Goal: Transaction & Acquisition: Book appointment/travel/reservation

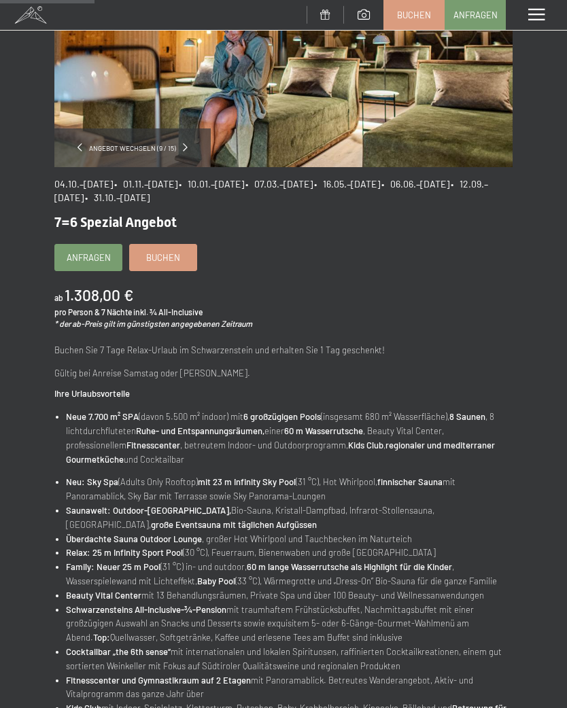
scroll to position [178, 0]
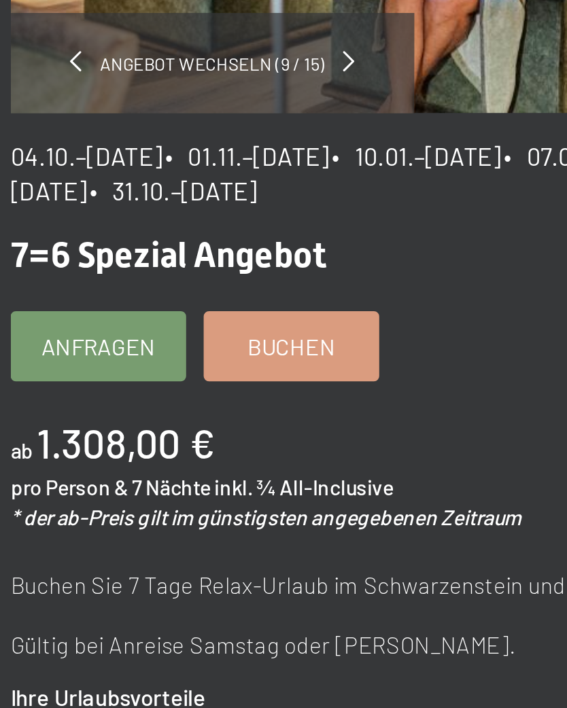
click at [133, 245] on link "Buchen" at bounding box center [163, 258] width 67 height 26
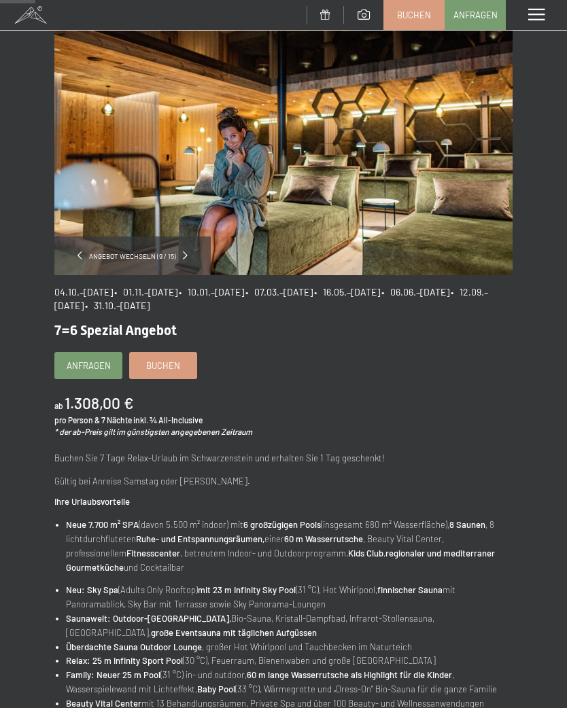
scroll to position [71, 0]
click at [174, 369] on span "Buchen" at bounding box center [163, 365] width 34 height 12
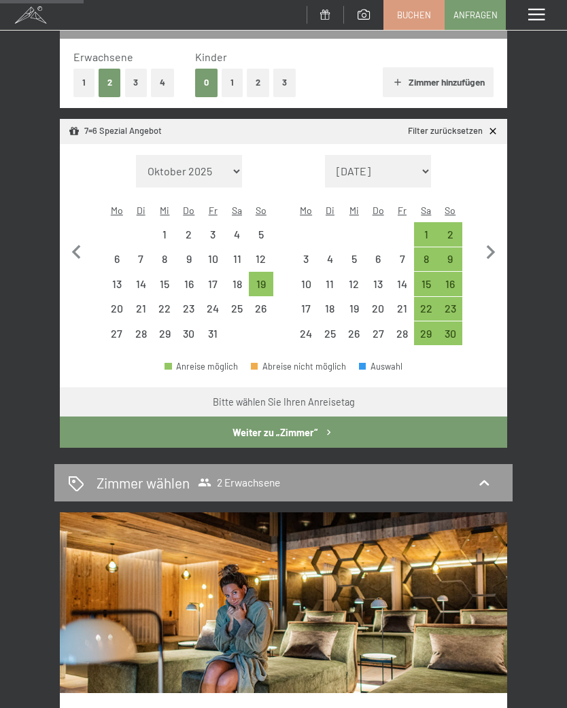
scroll to position [205, 0]
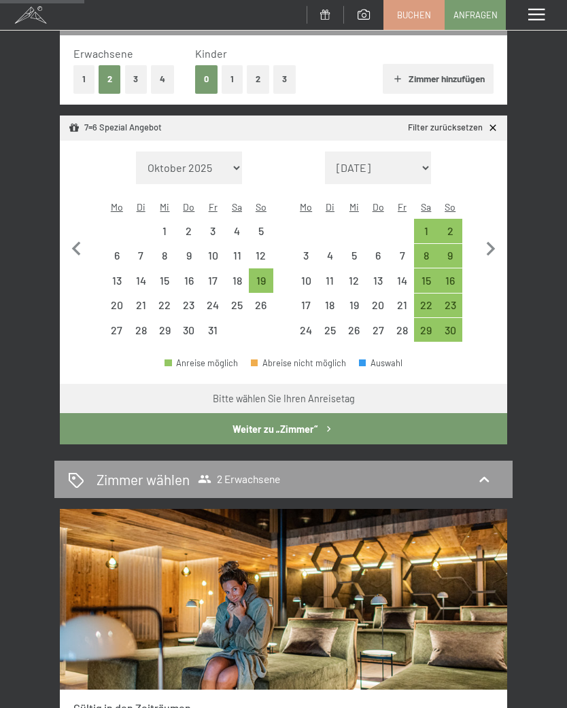
click at [496, 237] on icon "button" at bounding box center [491, 249] width 29 height 29
select select "[DATE]"
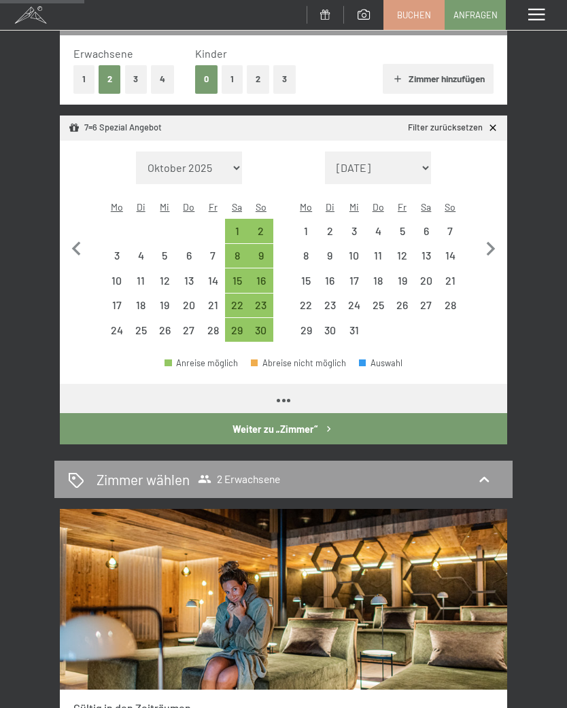
select select "[DATE]"
click at [499, 237] on icon "button" at bounding box center [491, 249] width 29 height 29
select select "[DATE]"
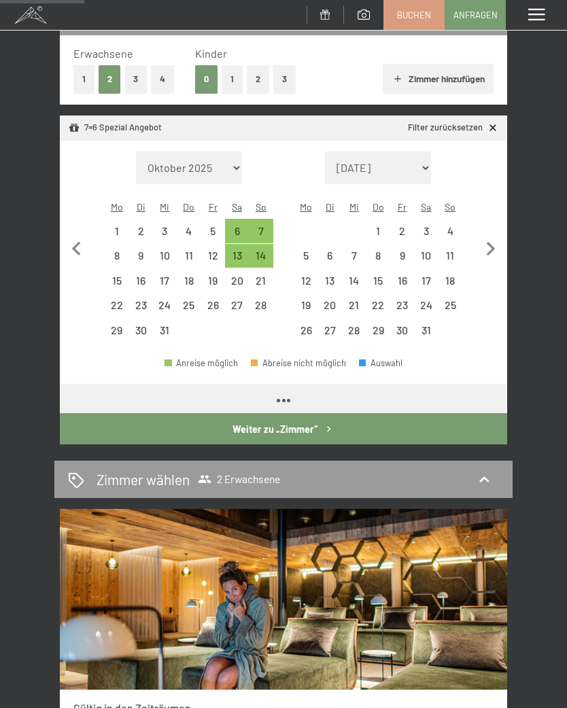
select select "[DATE]"
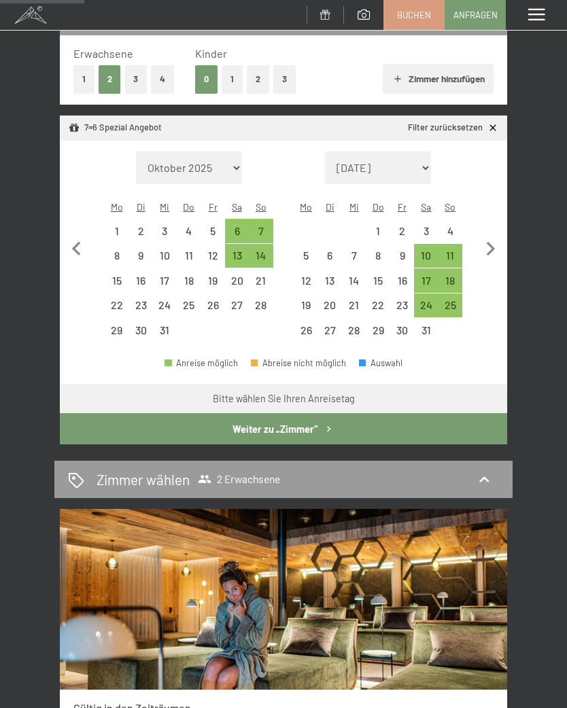
click at [493, 242] on icon "button" at bounding box center [491, 249] width 9 height 14
select select "[DATE]"
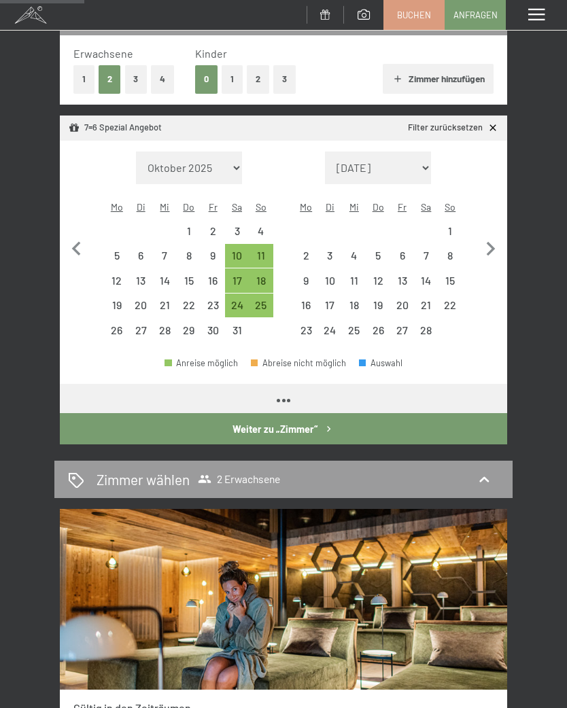
select select "[DATE]"
click at [488, 236] on icon "button" at bounding box center [491, 249] width 29 height 29
select select "[DATE]"
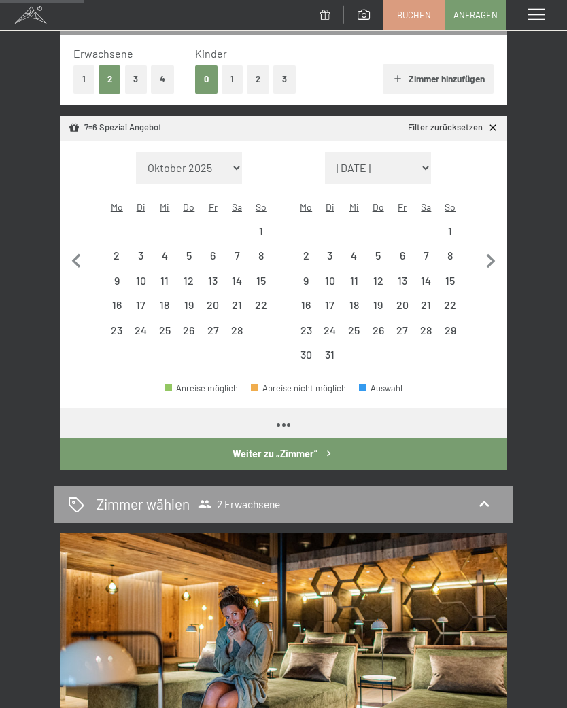
select select "[DATE]"
click at [489, 254] on icon "button" at bounding box center [491, 261] width 9 height 14
select select "[DATE]"
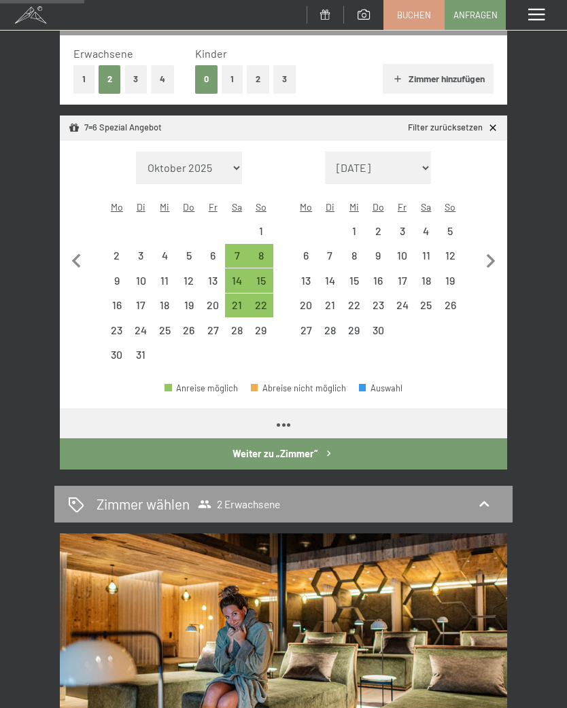
select select "[DATE]"
click at [489, 249] on icon "button" at bounding box center [491, 261] width 29 height 29
select select "[DATE]"
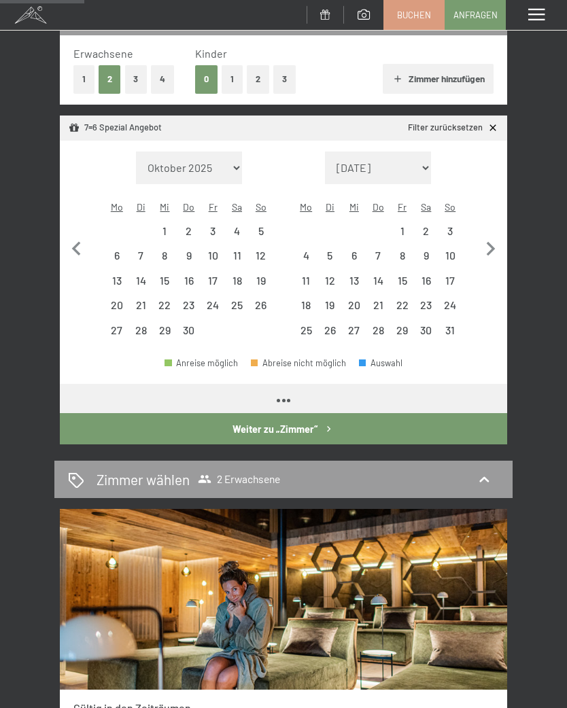
select select "[DATE]"
click at [492, 245] on icon "button" at bounding box center [491, 249] width 29 height 29
select select "[DATE]"
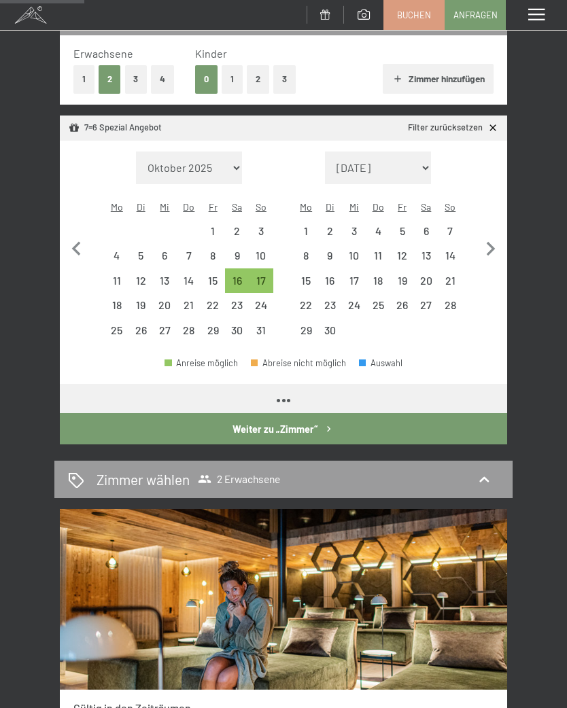
select select "[DATE]"
click at [453, 226] on div "7" at bounding box center [450, 236] width 21 height 21
select select "[DATE]"
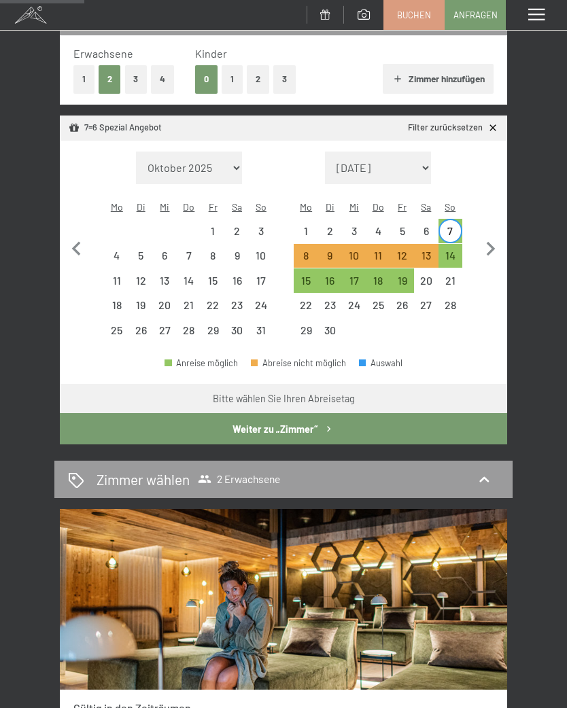
click at [321, 420] on button "Weiter zu „Zimmer“" at bounding box center [283, 428] width 447 height 31
select select "[DATE]"
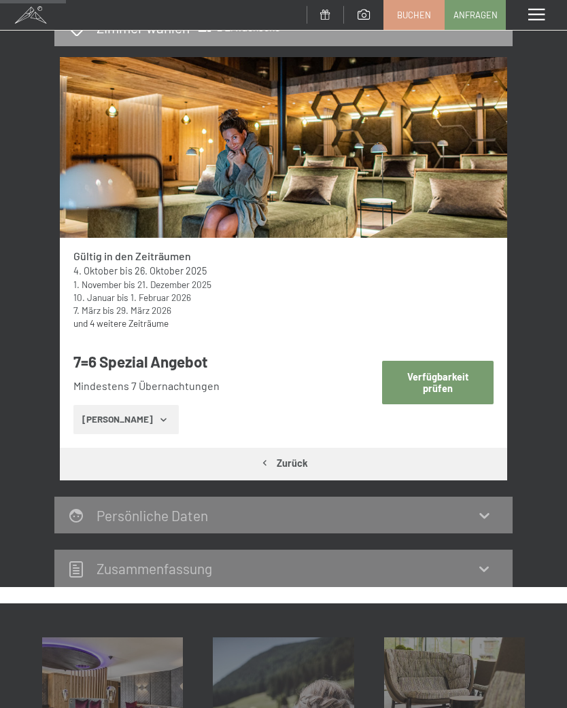
scroll to position [159, 0]
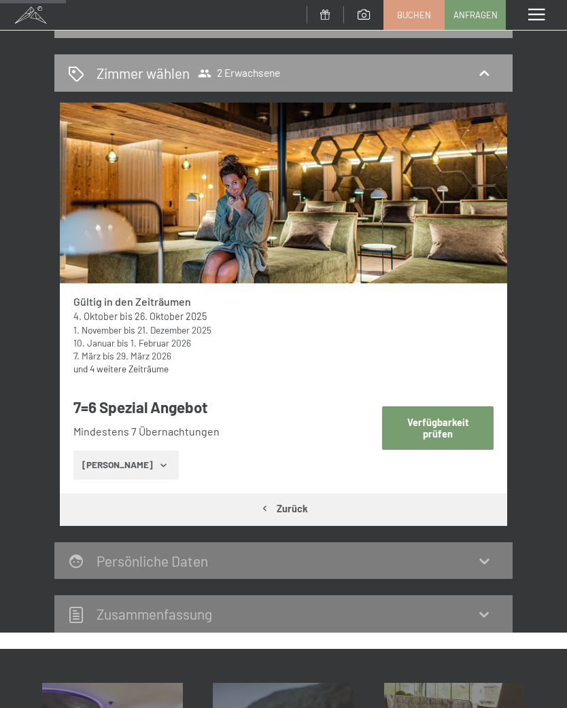
click at [463, 427] on button "Verfügbarkeit prüfen" at bounding box center [438, 428] width 112 height 43
select select "[DATE]"
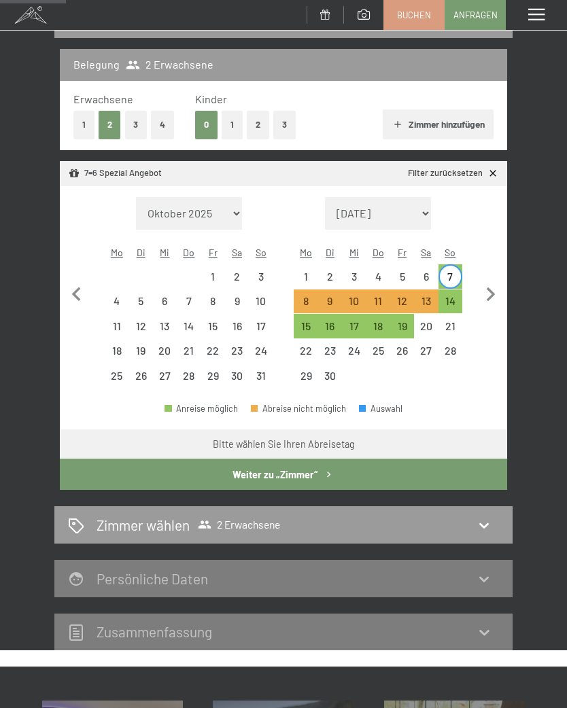
click at [305, 464] on button "Weiter zu „Zimmer“" at bounding box center [283, 474] width 447 height 31
select select "[DATE]"
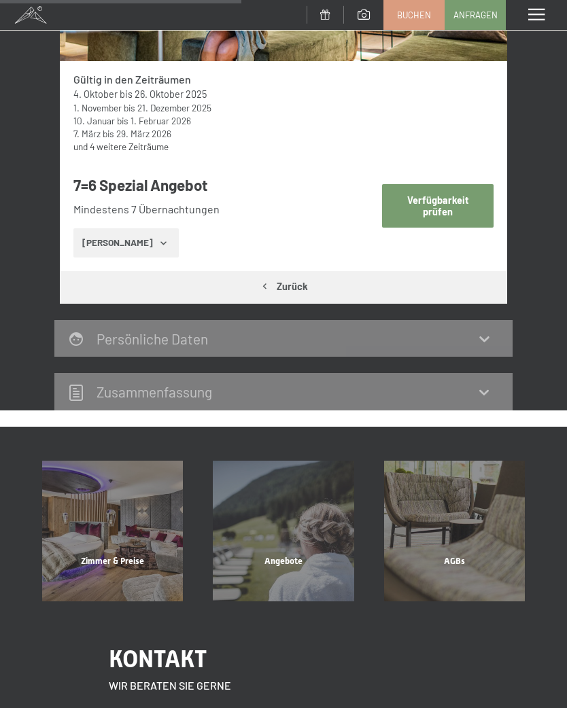
scroll to position [411, 0]
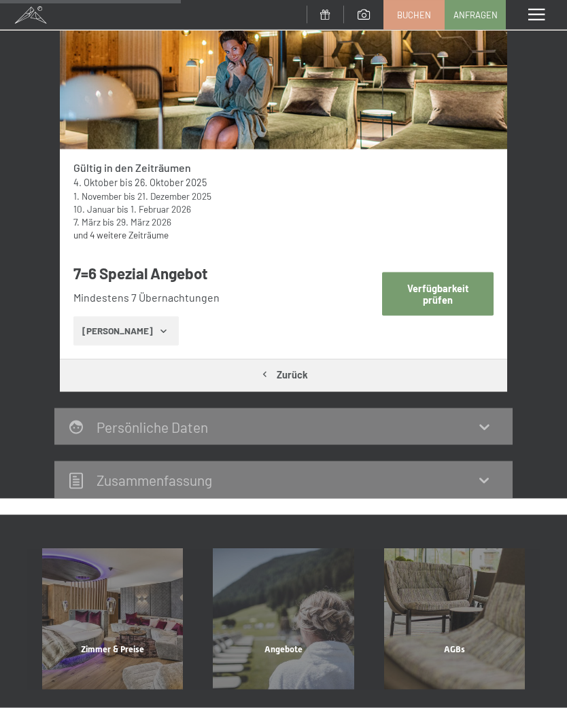
click at [451, 290] on button "Verfügbarkeit prüfen" at bounding box center [438, 294] width 112 height 43
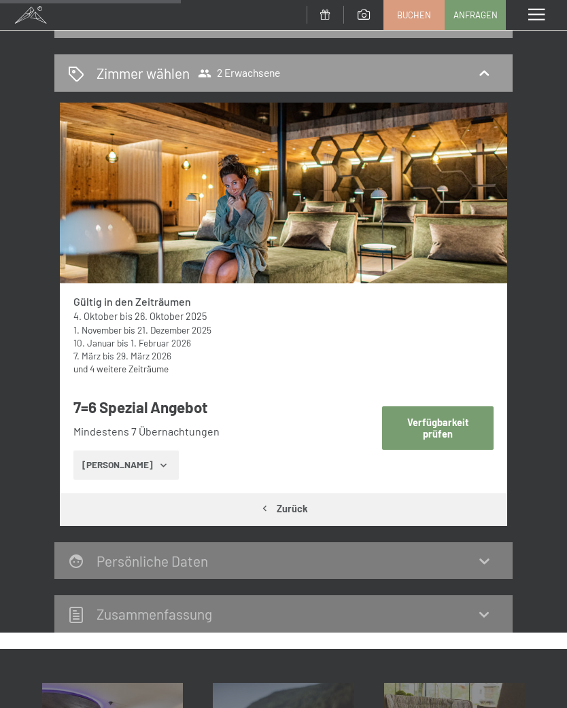
select select "[DATE]"
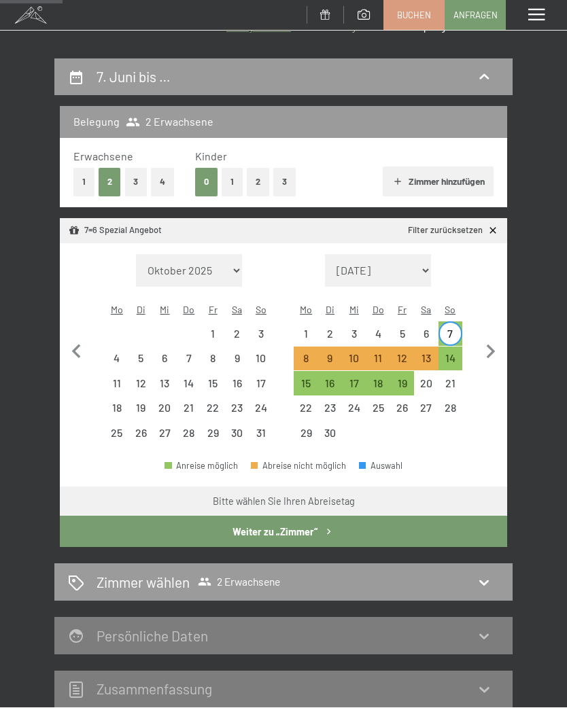
scroll to position [99, 0]
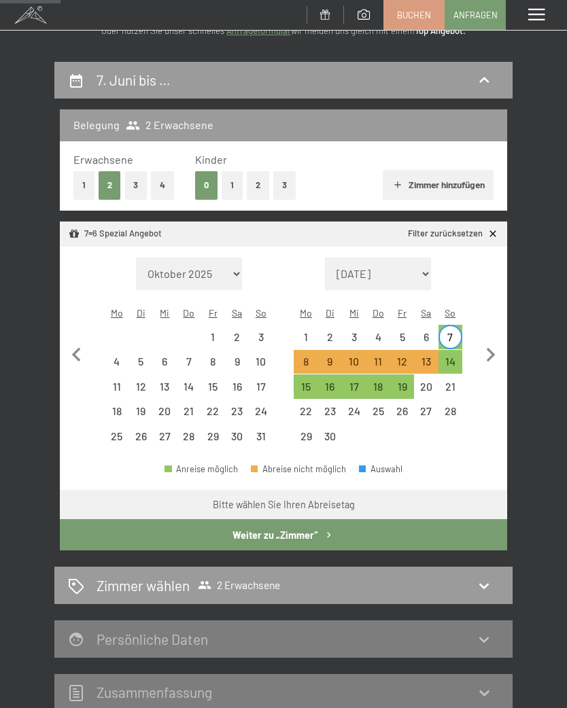
click at [458, 356] on div "14" at bounding box center [450, 366] width 21 height 21
select select "[DATE]"
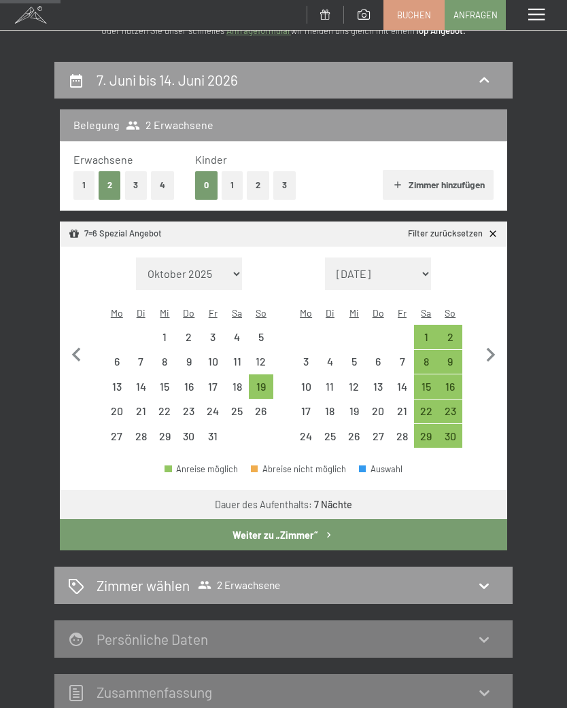
click at [495, 341] on icon "button" at bounding box center [491, 355] width 29 height 29
select select "[DATE]"
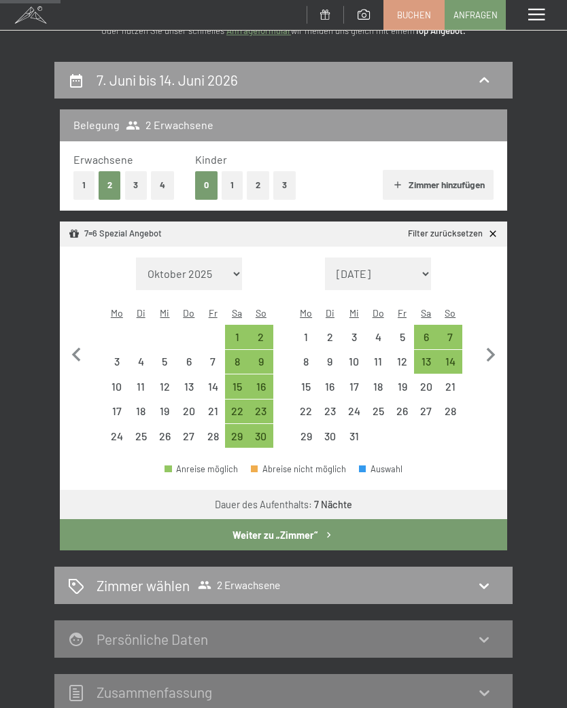
click at [501, 341] on icon "button" at bounding box center [491, 355] width 29 height 29
select select "[DATE]"
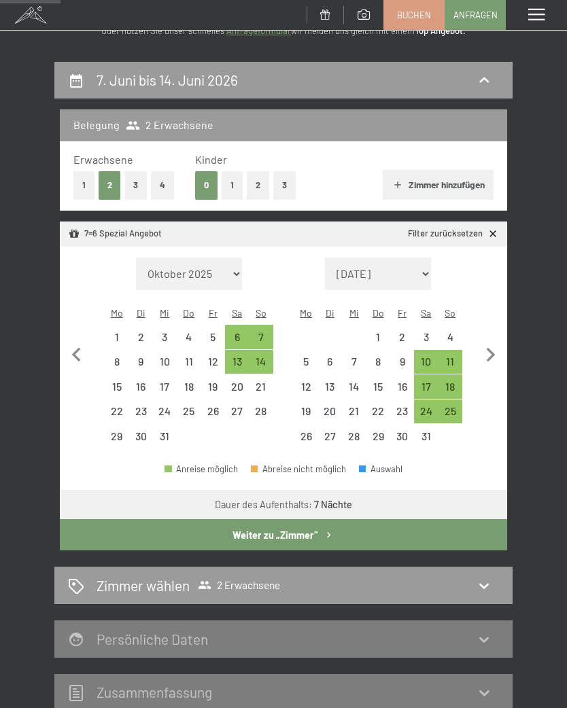
click at [500, 349] on icon "button" at bounding box center [491, 355] width 29 height 29
select select "[DATE]"
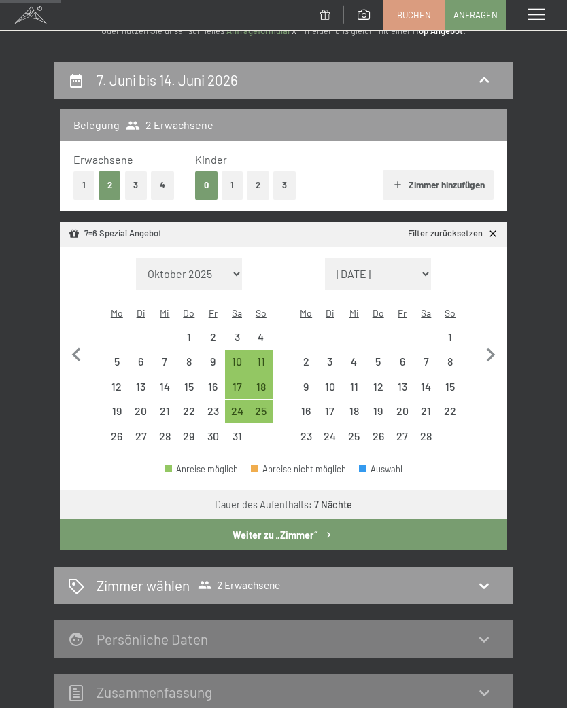
click at [498, 343] on icon "button" at bounding box center [491, 355] width 29 height 29
select select "[DATE]"
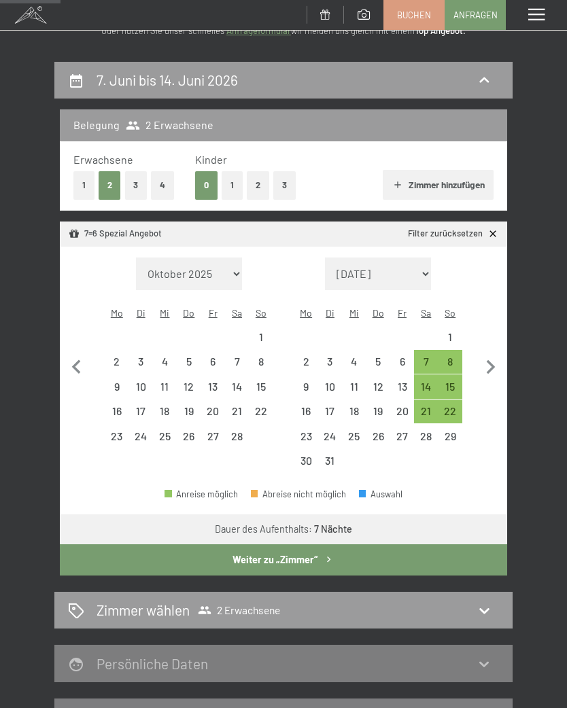
click at [499, 356] on icon "button" at bounding box center [491, 368] width 29 height 29
select select "[DATE]"
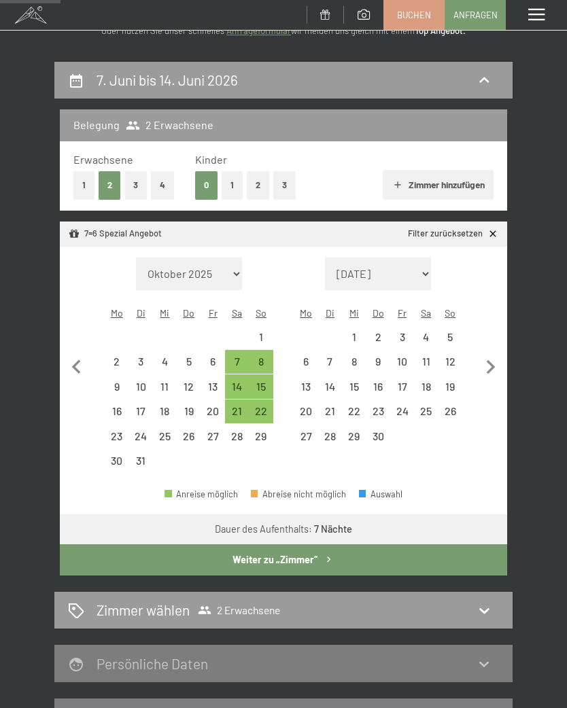
click at [503, 354] on icon "button" at bounding box center [491, 368] width 29 height 29
select select "[DATE]"
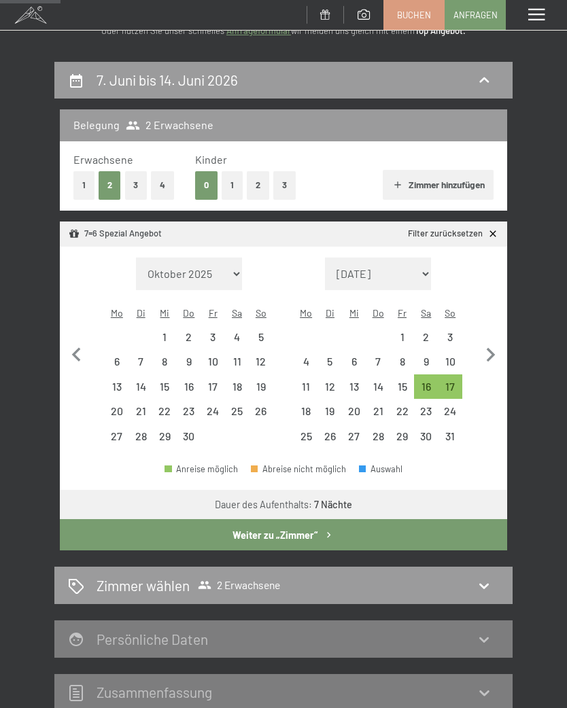
click at [491, 355] on icon "button" at bounding box center [491, 355] width 29 height 29
select select "[DATE]"
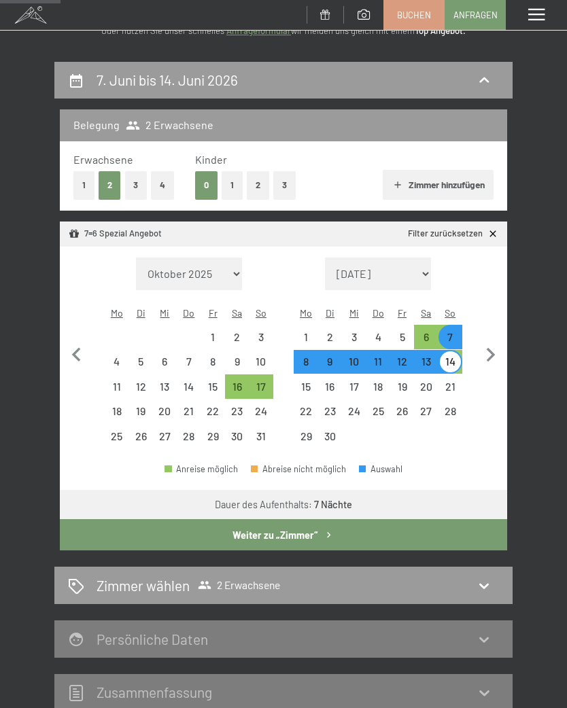
click at [500, 417] on button "button" at bounding box center [491, 353] width 29 height 191
select select "[DATE]"
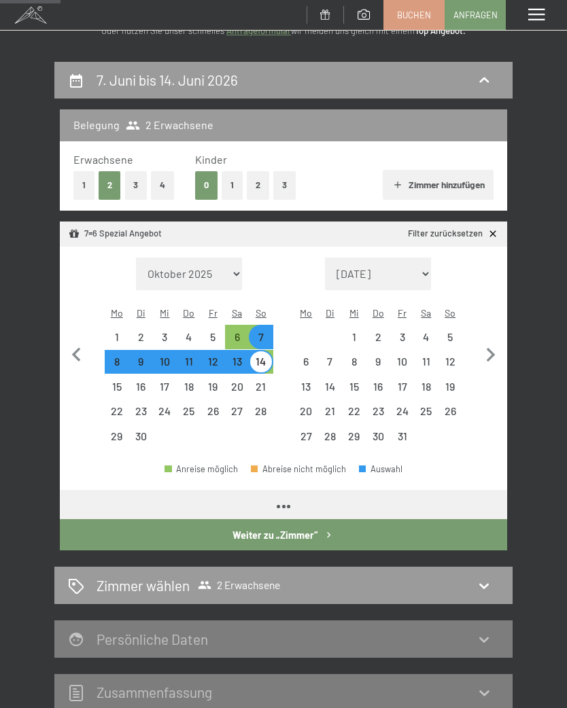
select select "[DATE]"
click at [256, 356] on div "14" at bounding box center [260, 366] width 21 height 21
select select "[DATE]"
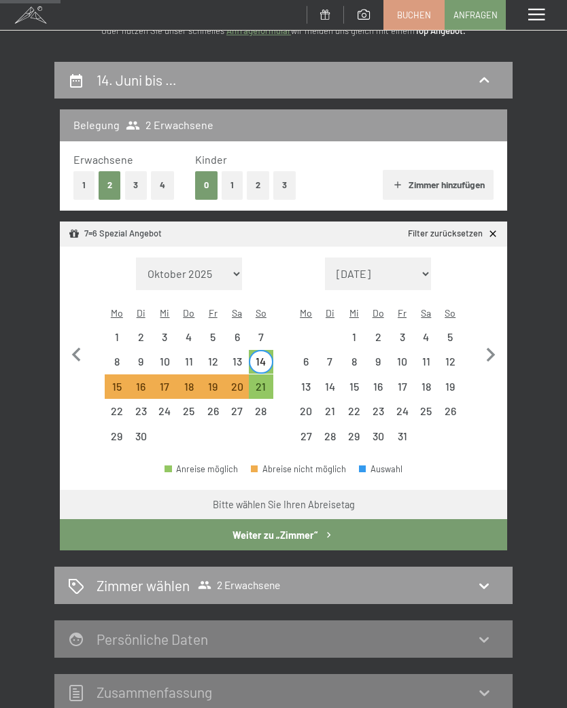
click at [259, 381] on div "21" at bounding box center [260, 391] width 21 height 21
select select "[DATE]"
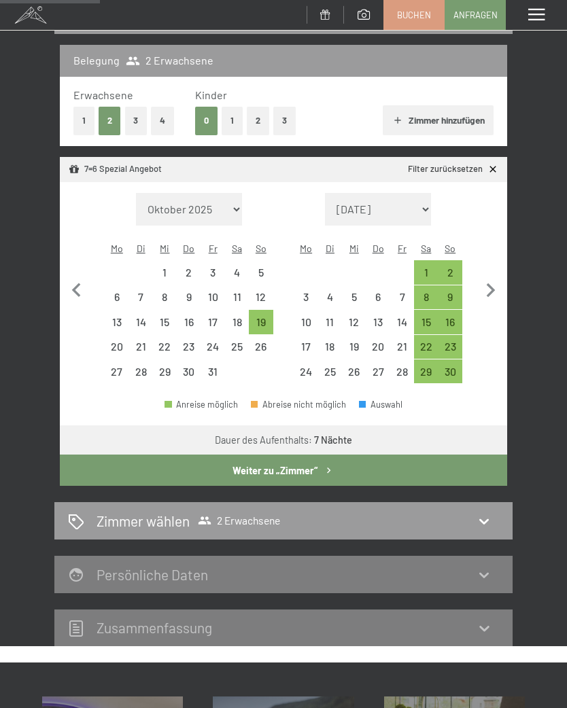
scroll to position [166, 0]
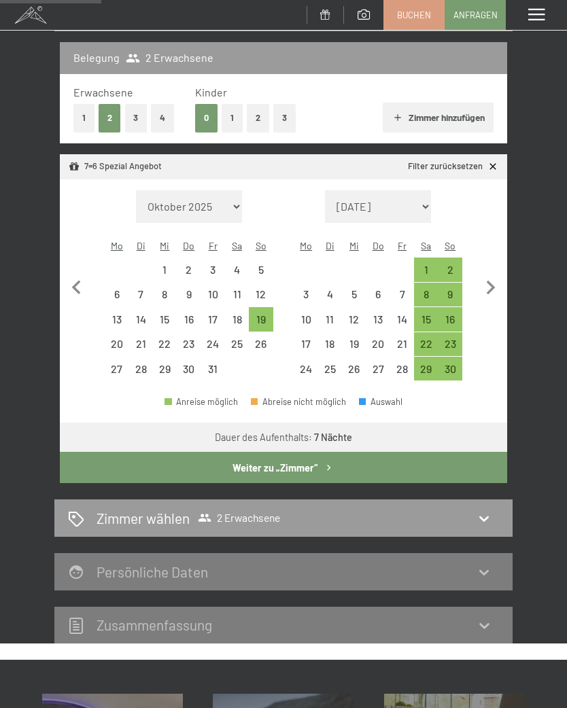
click at [483, 289] on icon "button" at bounding box center [491, 288] width 29 height 29
select select "[DATE]"
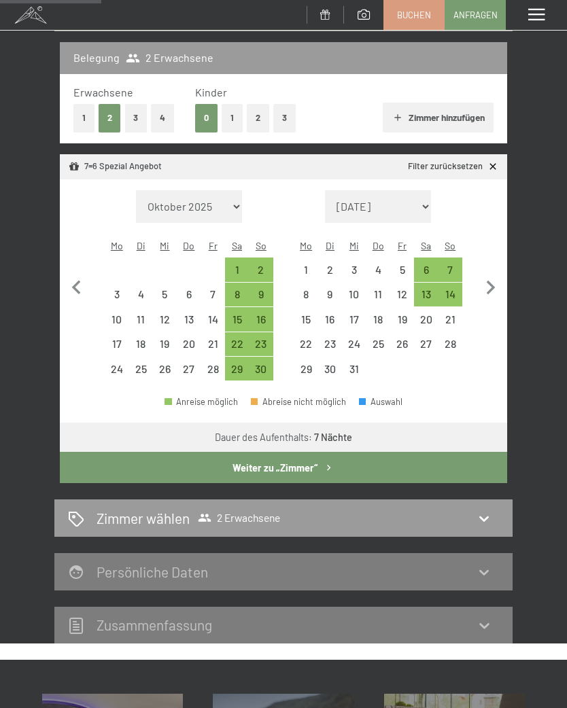
click at [491, 282] on icon "button" at bounding box center [491, 288] width 9 height 14
select select "[DATE]"
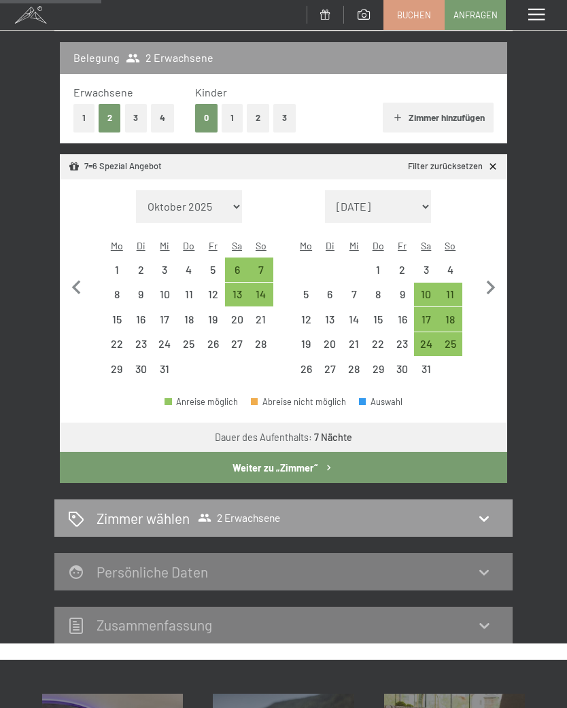
click at [502, 275] on icon "button" at bounding box center [491, 288] width 29 height 29
select select "[DATE]"
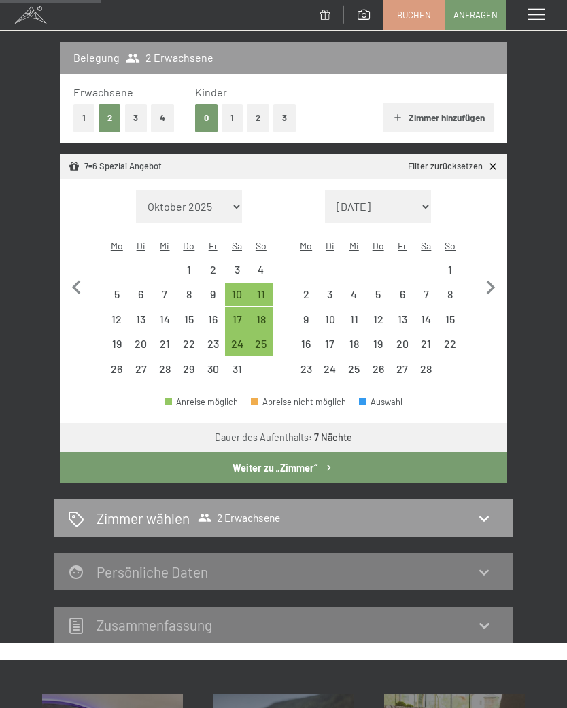
click at [492, 281] on icon "button" at bounding box center [491, 288] width 9 height 14
select select "[DATE]"
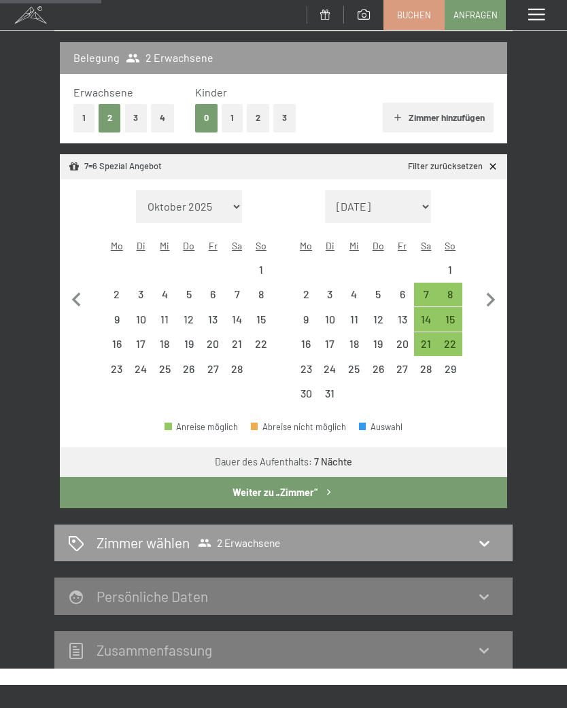
click at [504, 286] on icon "button" at bounding box center [491, 300] width 29 height 29
select select "[DATE]"
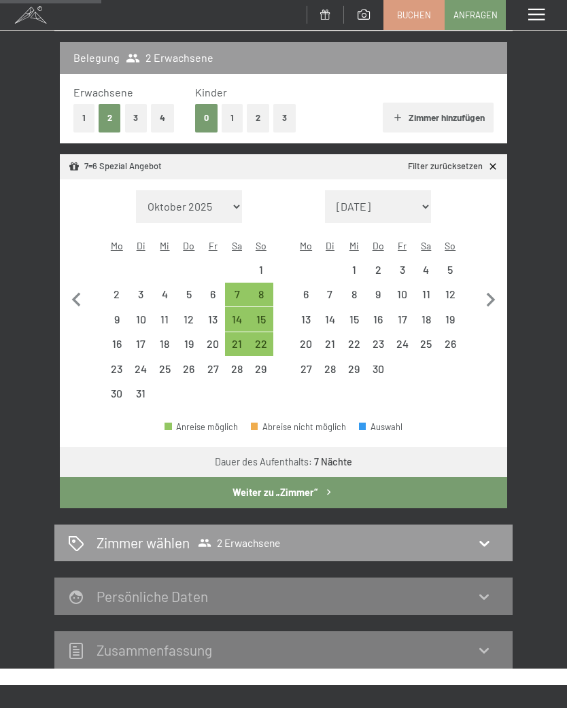
click at [502, 289] on icon "button" at bounding box center [491, 300] width 29 height 29
select select "[DATE]"
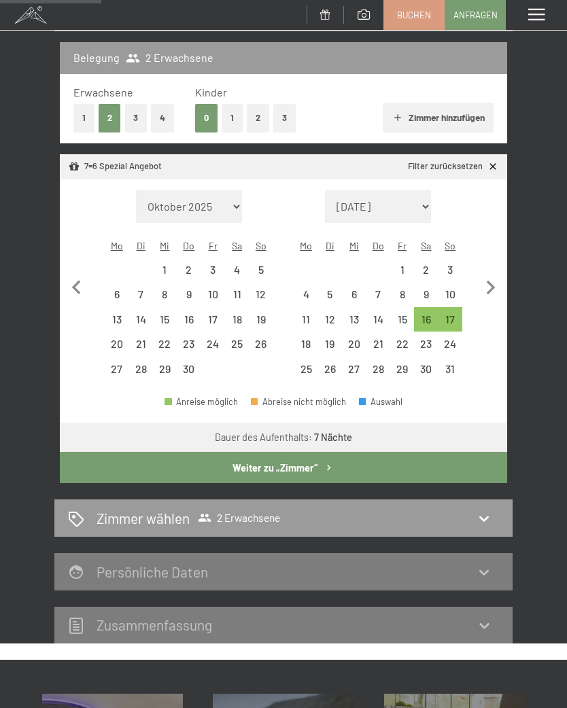
click at [500, 275] on icon "button" at bounding box center [491, 288] width 29 height 29
select select "[DATE]"
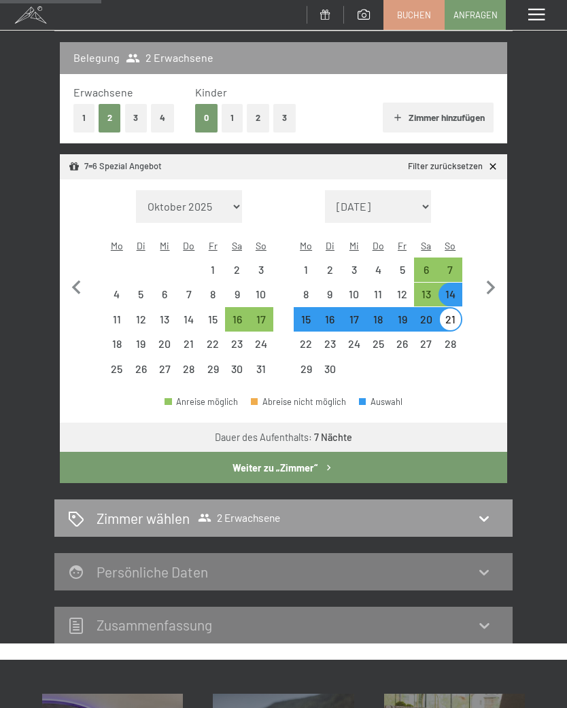
click at [512, 366] on div "Belegung 2 Erwachsene Erwachsene 1 2 3 4 Kinder 0 1 2 3 [PERSON_NAME] hinzufüge…" at bounding box center [283, 262] width 458 height 441
click at [462, 283] on div "14" at bounding box center [451, 295] width 24 height 24
select select "[DATE]"
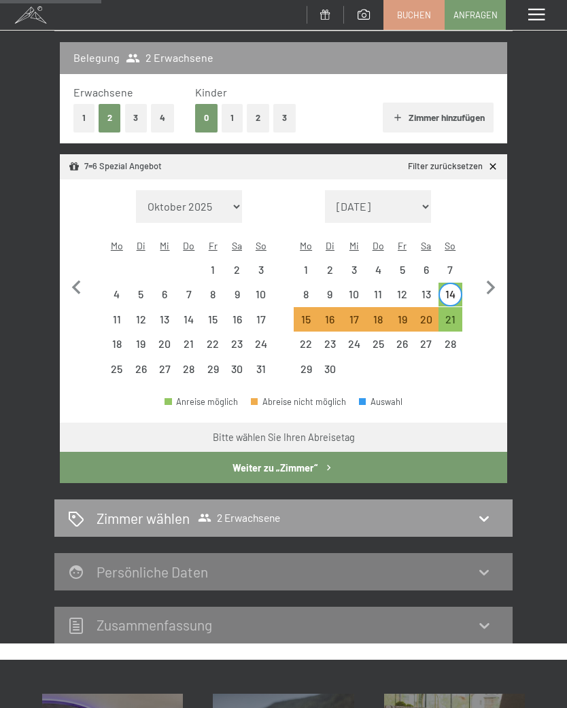
click at [456, 314] on div "21" at bounding box center [450, 324] width 21 height 21
select select "[DATE]"
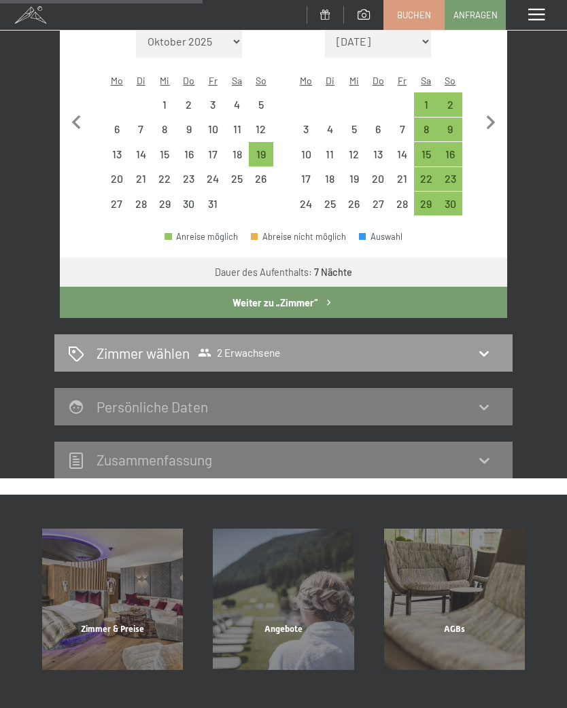
click at [326, 297] on icon "button" at bounding box center [329, 303] width 12 height 12
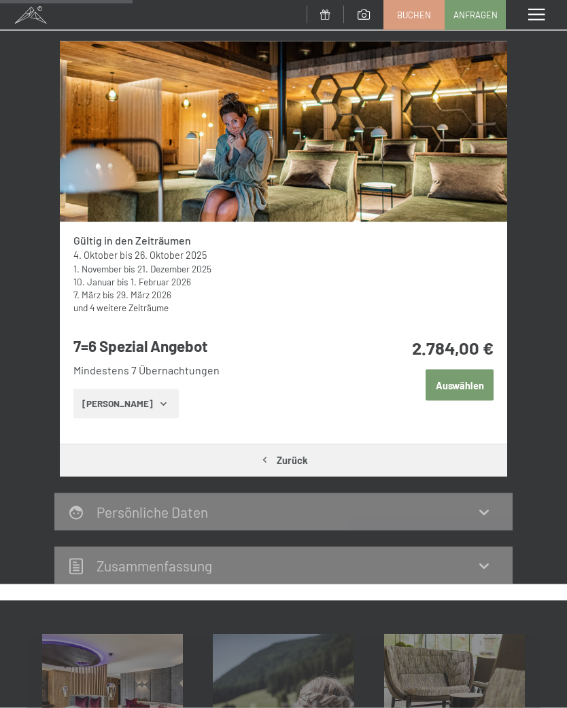
scroll to position [222, 0]
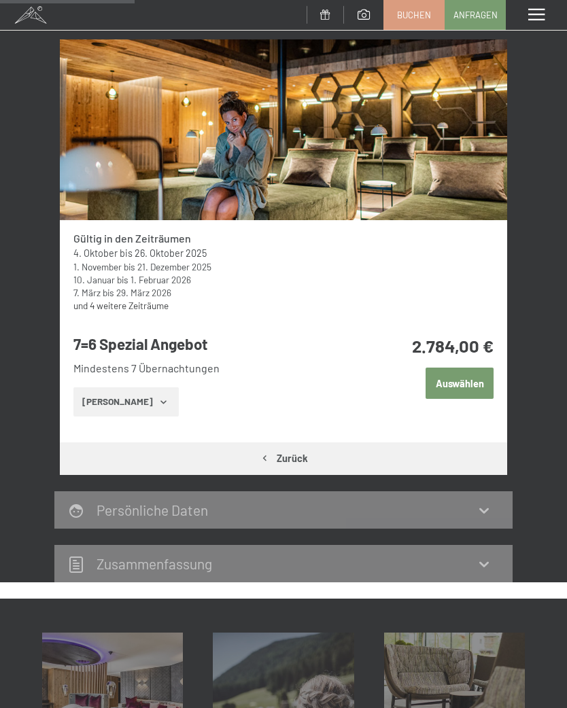
click at [469, 387] on button "Auswählen" at bounding box center [460, 383] width 68 height 31
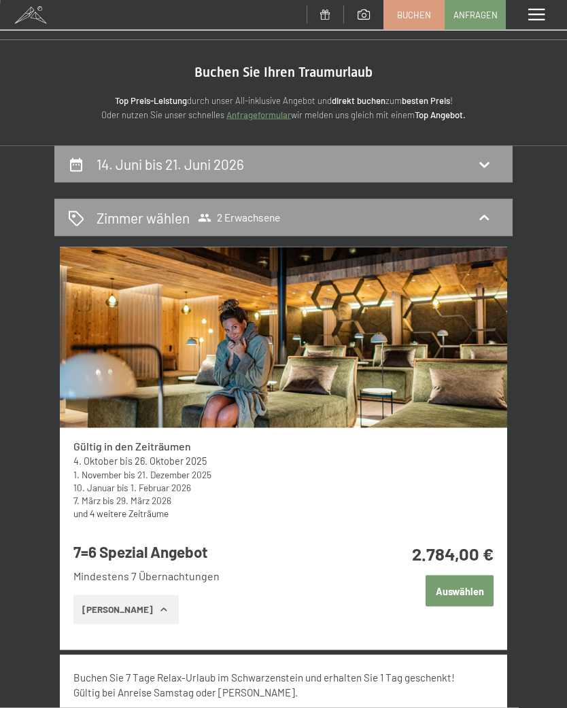
scroll to position [0, 0]
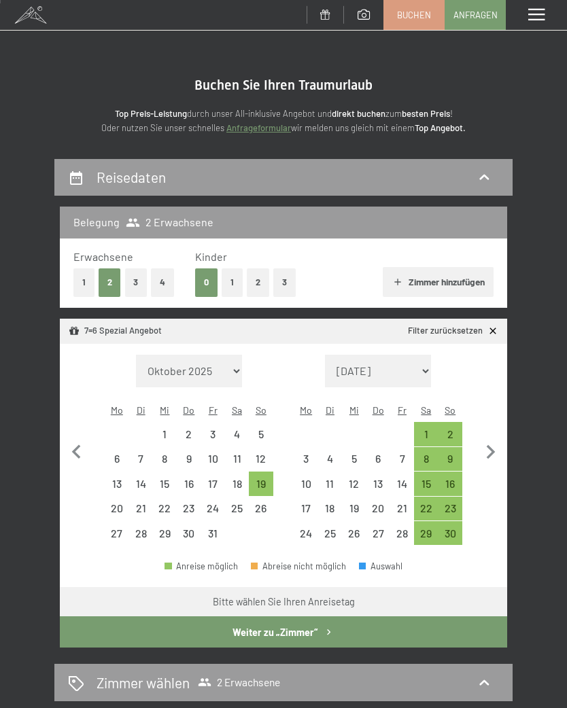
scroll to position [2, 0]
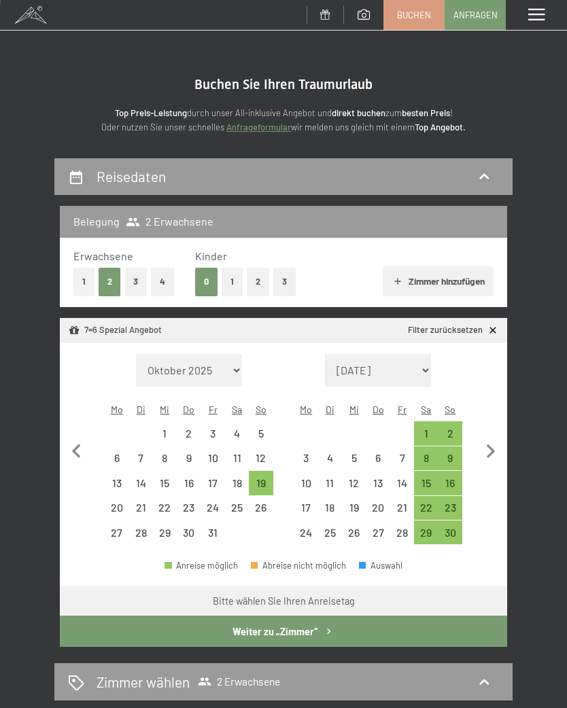
click at [490, 449] on icon "button" at bounding box center [491, 452] width 29 height 29
select select "[DATE]"
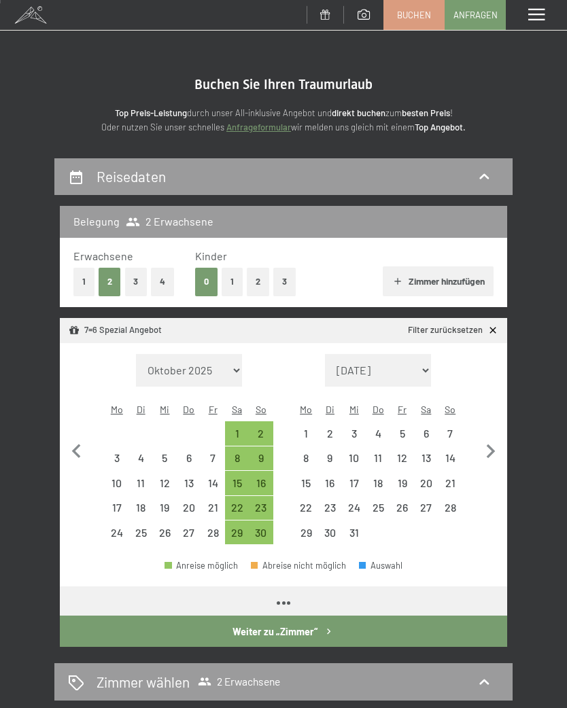
select select "[DATE]"
click at [494, 439] on icon "button" at bounding box center [491, 452] width 29 height 29
select select "[DATE]"
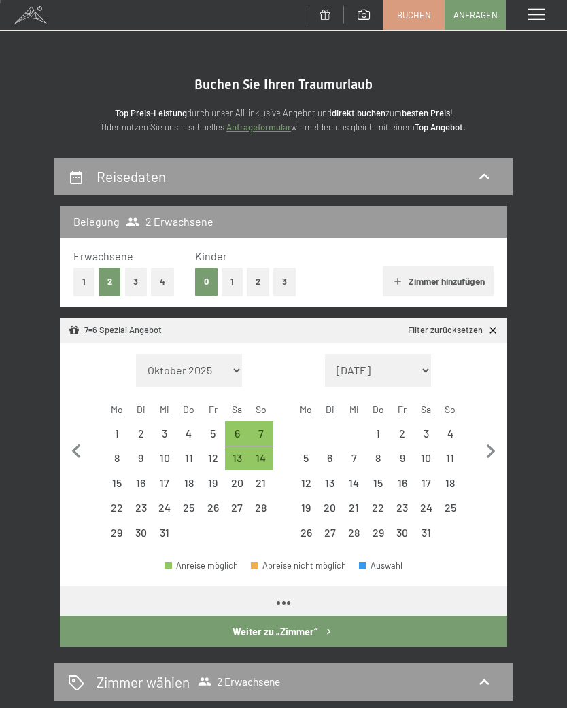
select select "[DATE]"
click at [492, 445] on icon "button" at bounding box center [491, 452] width 9 height 14
select select "[DATE]"
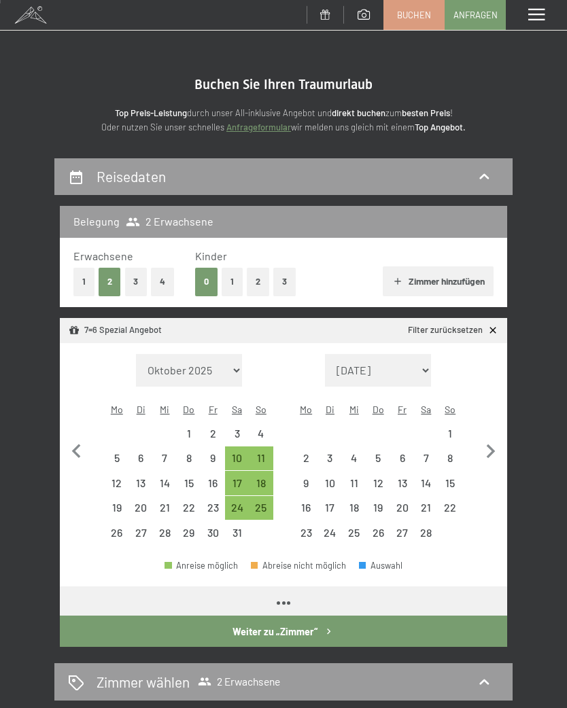
select select "[DATE]"
click at [494, 449] on icon "button" at bounding box center [491, 452] width 29 height 29
select select "[DATE]"
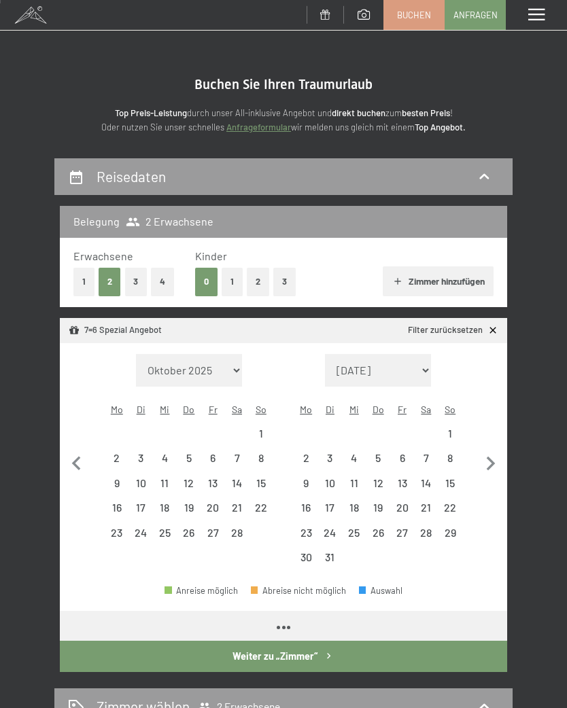
select select "[DATE]"
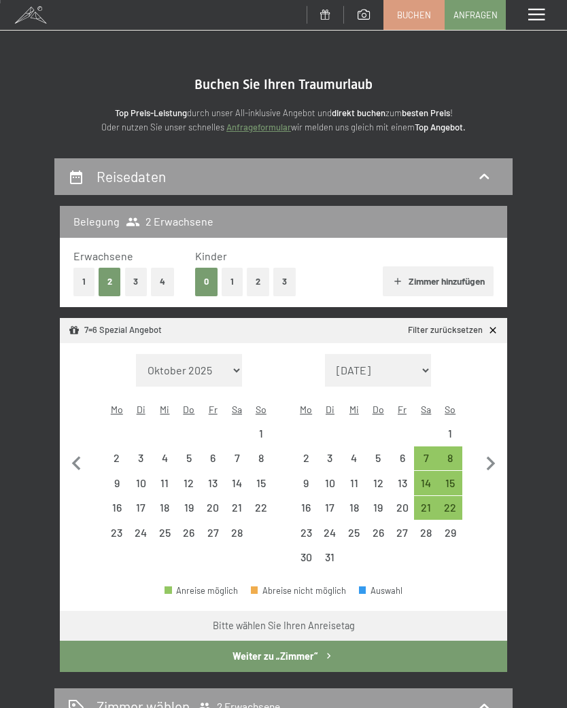
click at [496, 450] on icon "button" at bounding box center [491, 464] width 29 height 29
select select "[DATE]"
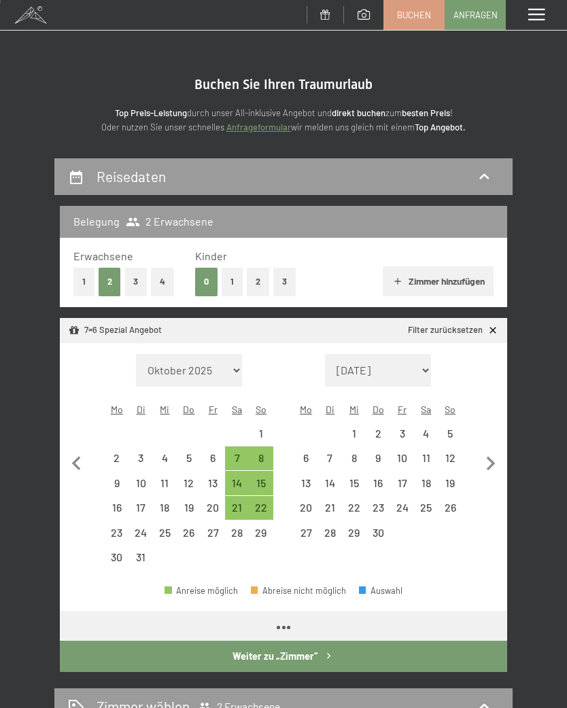
select select "[DATE]"
click at [491, 457] on icon "button" at bounding box center [491, 464] width 9 height 14
select select "[DATE]"
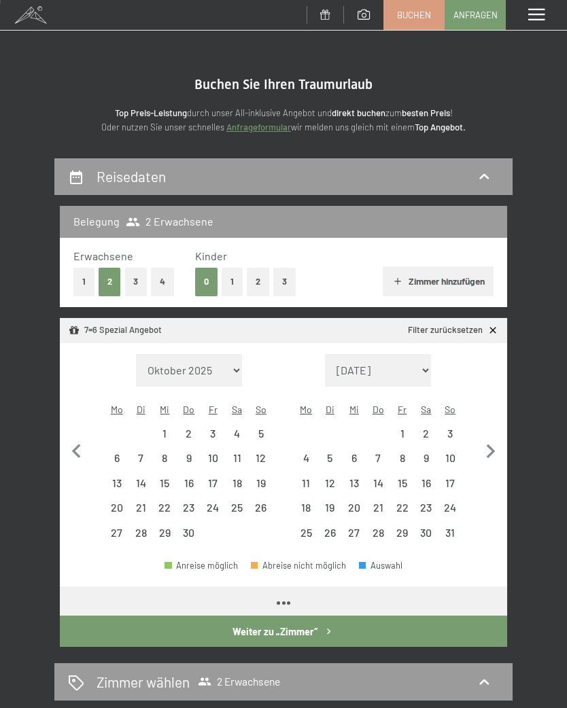
select select "[DATE]"
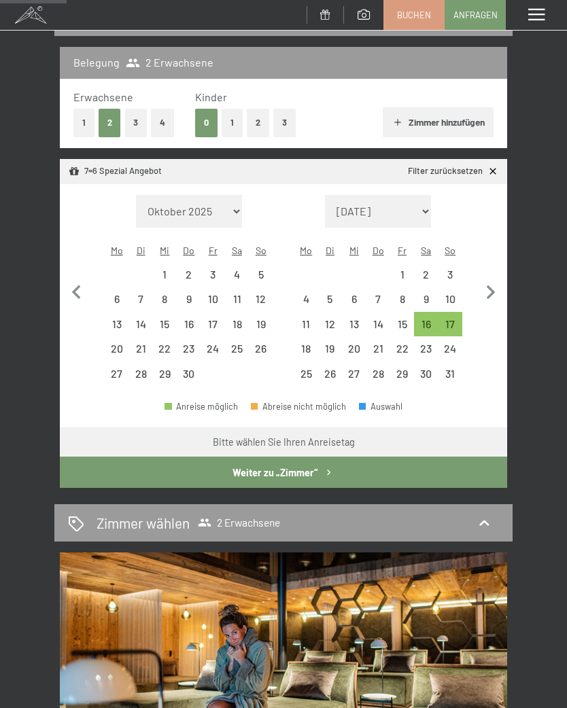
scroll to position [160, 0]
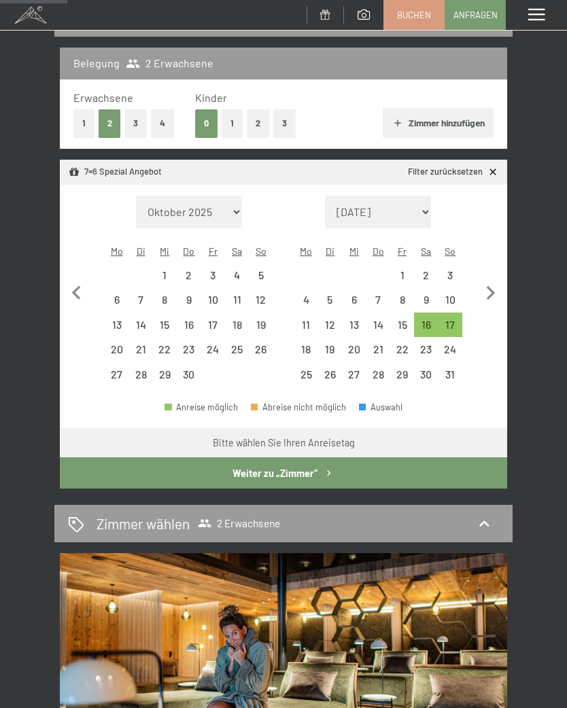
click at [495, 286] on icon "button" at bounding box center [491, 293] width 29 height 29
select select "[DATE]"
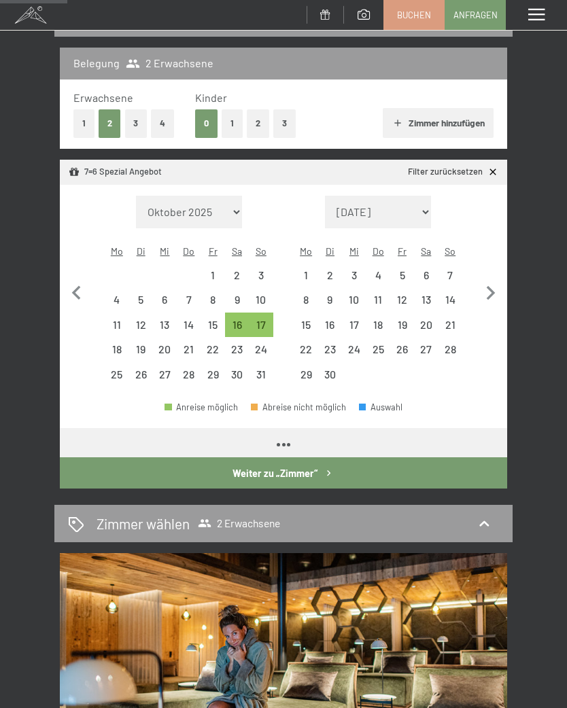
select select "[DATE]"
click at [456, 294] on div "14" at bounding box center [450, 304] width 21 height 21
select select "[DATE]"
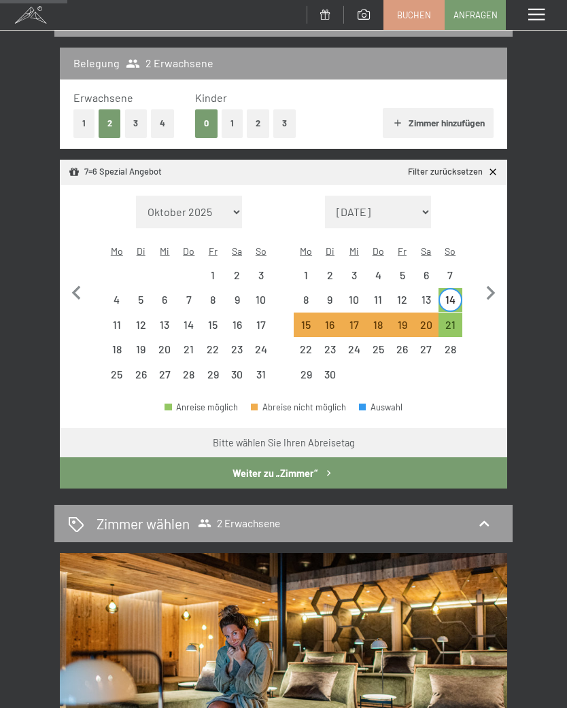
click at [459, 320] on div "21" at bounding box center [450, 330] width 21 height 21
select select "[DATE]"
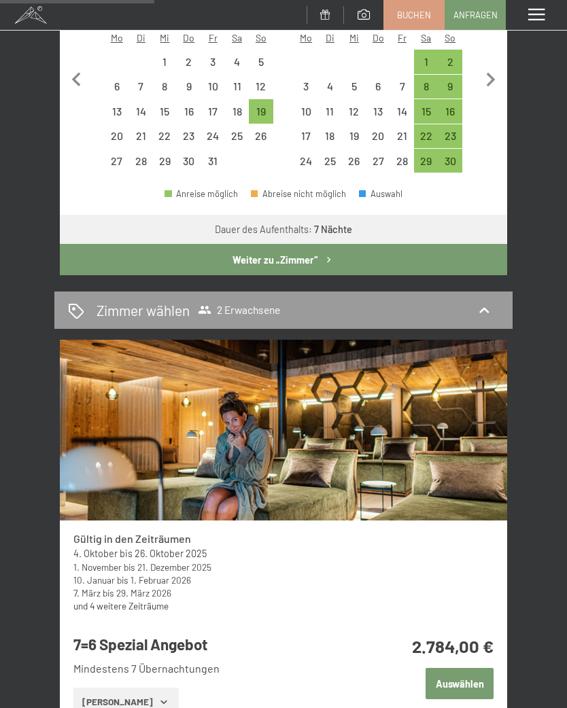
click at [307, 246] on button "Weiter zu „Zimmer“" at bounding box center [283, 259] width 447 height 31
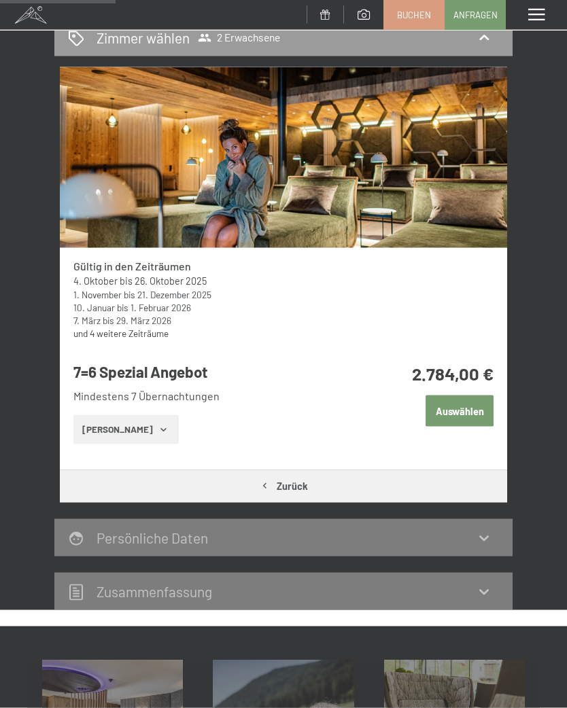
scroll to position [196, 0]
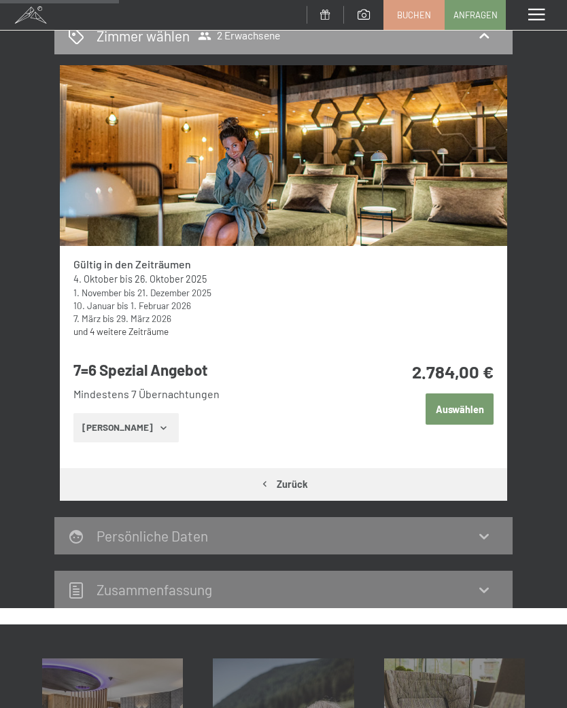
click at [129, 433] on button "[PERSON_NAME]" at bounding box center [125, 428] width 105 height 30
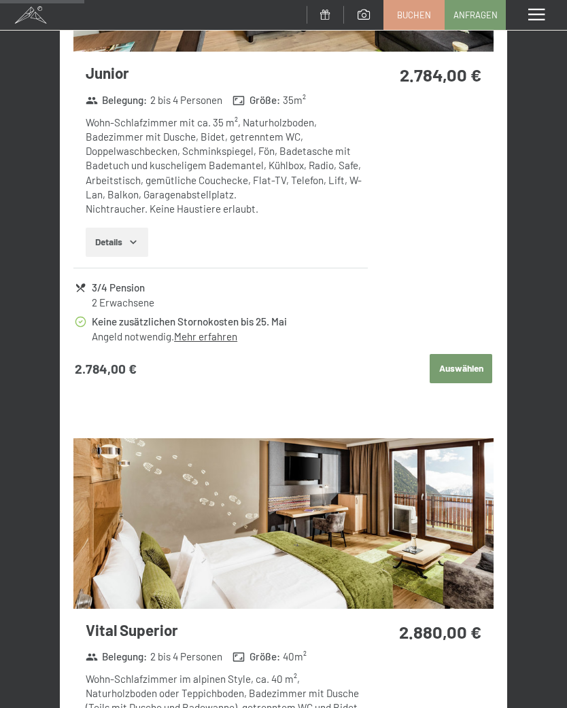
scroll to position [855, 0]
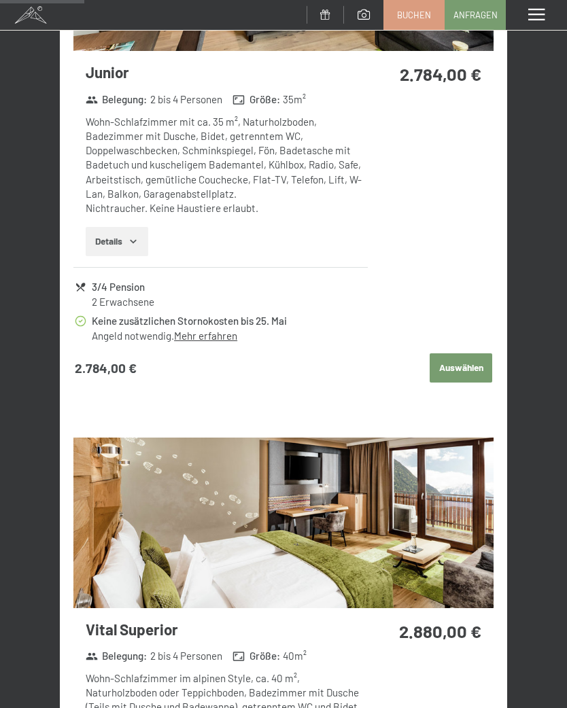
click at [211, 335] on link "Mehr erfahren" at bounding box center [205, 336] width 63 height 12
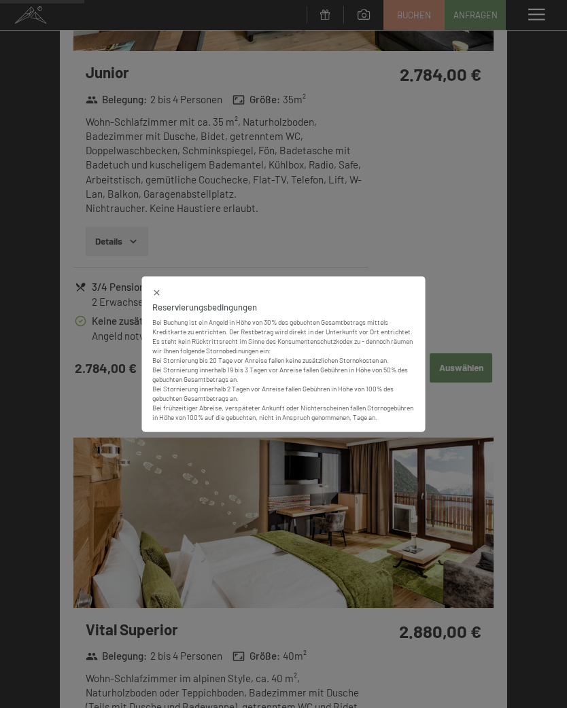
click at [155, 296] on icon at bounding box center [156, 292] width 5 height 5
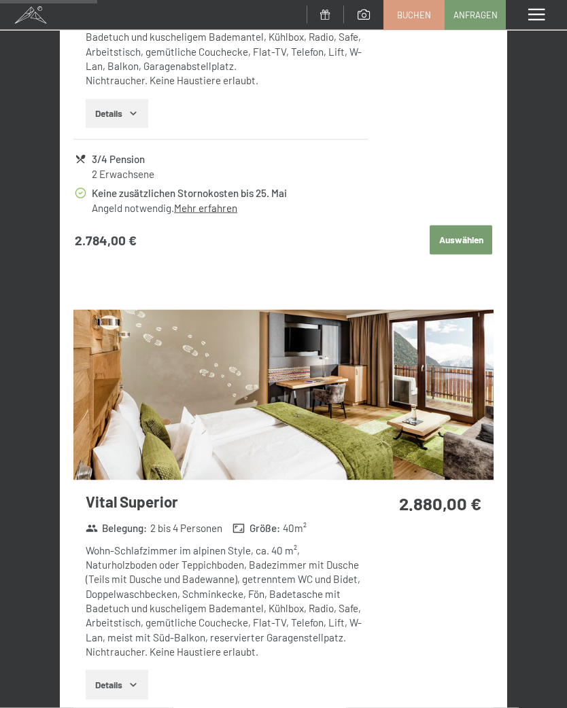
scroll to position [983, 0]
click at [211, 202] on link "Mehr erfahren" at bounding box center [205, 208] width 63 height 12
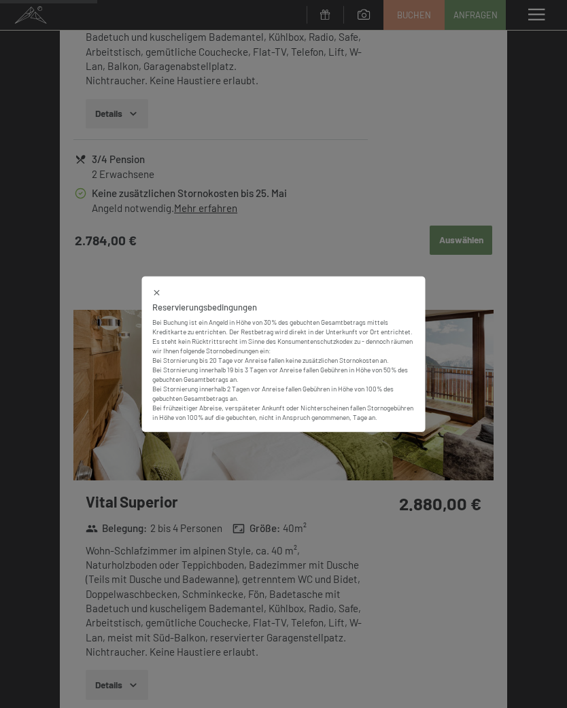
click at [147, 292] on div "Reservierungsbedingungen Bei Buchung ist ein Angeld in Höhe von 30% des gebucht…" at bounding box center [284, 355] width 284 height 156
click at [155, 296] on icon at bounding box center [156, 292] width 5 height 5
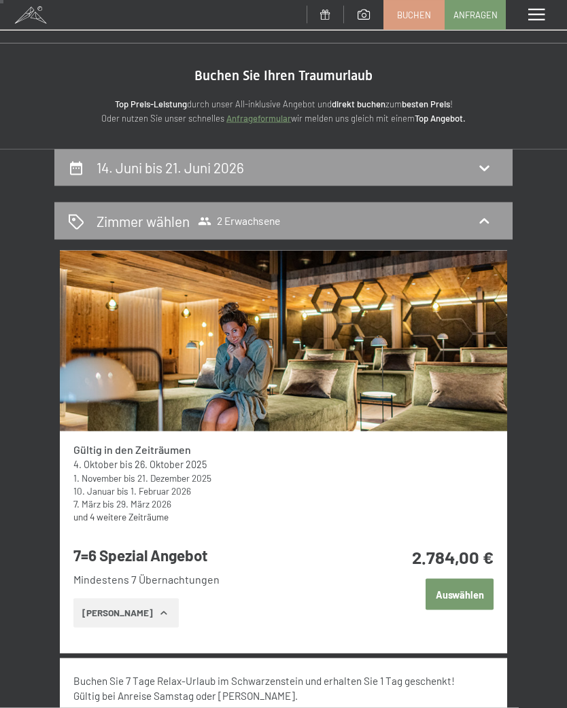
scroll to position [0, 0]
